Goal: Find specific page/section: Find specific page/section

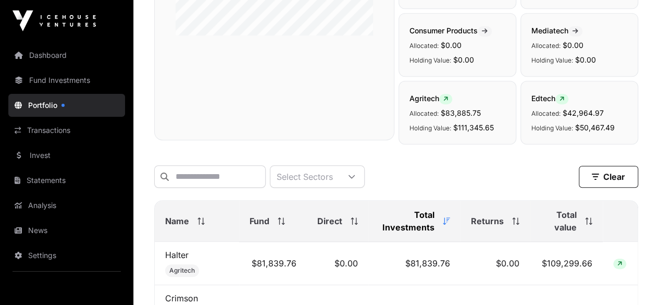
scroll to position [280, 0]
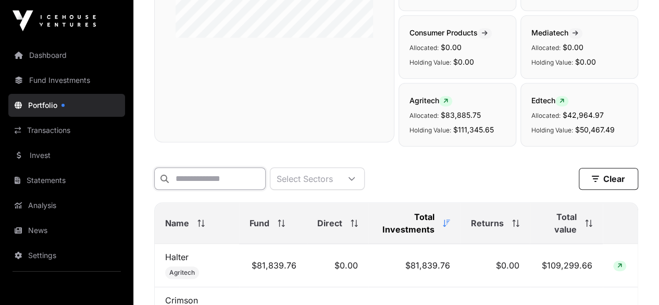
paste input "*"
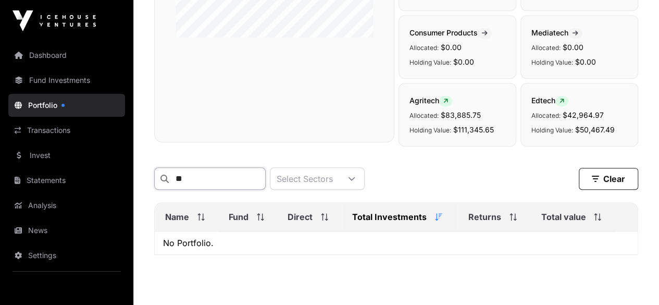
type input "*"
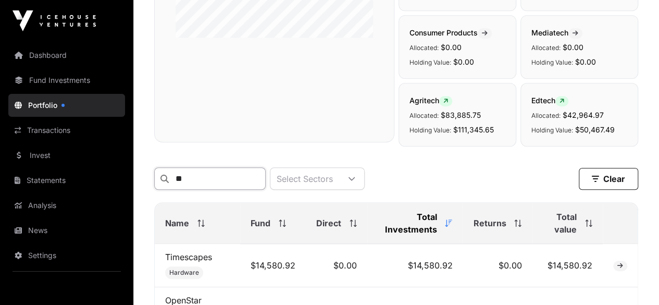
type input "*"
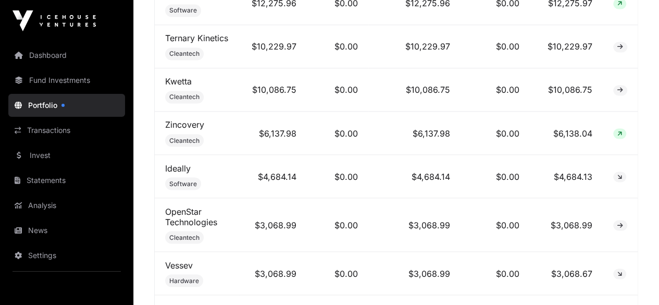
scroll to position [886, 0]
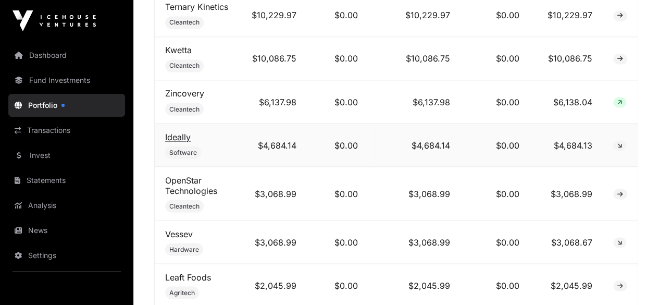
click at [178, 134] on link "Ideally" at bounding box center [178, 136] width 26 height 10
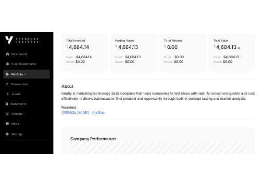
scroll to position [329, 0]
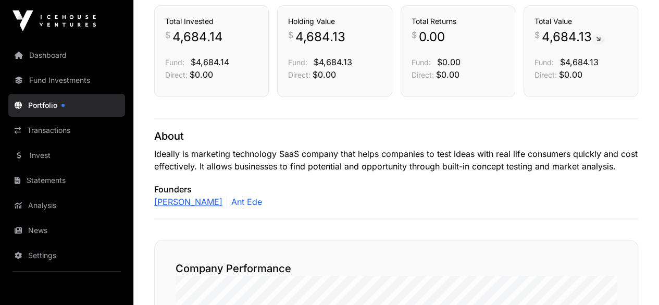
click at [192, 200] on link "[PERSON_NAME]" at bounding box center [188, 201] width 68 height 12
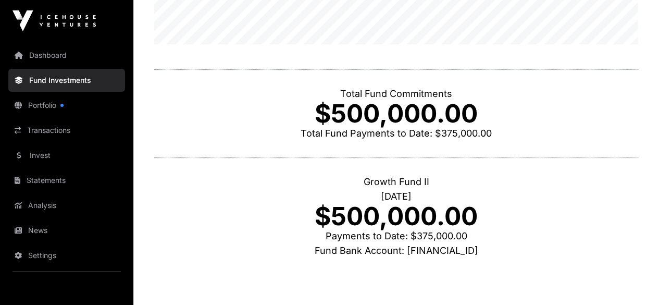
scroll to position [296, 0]
